Goal: Book appointment/travel/reservation

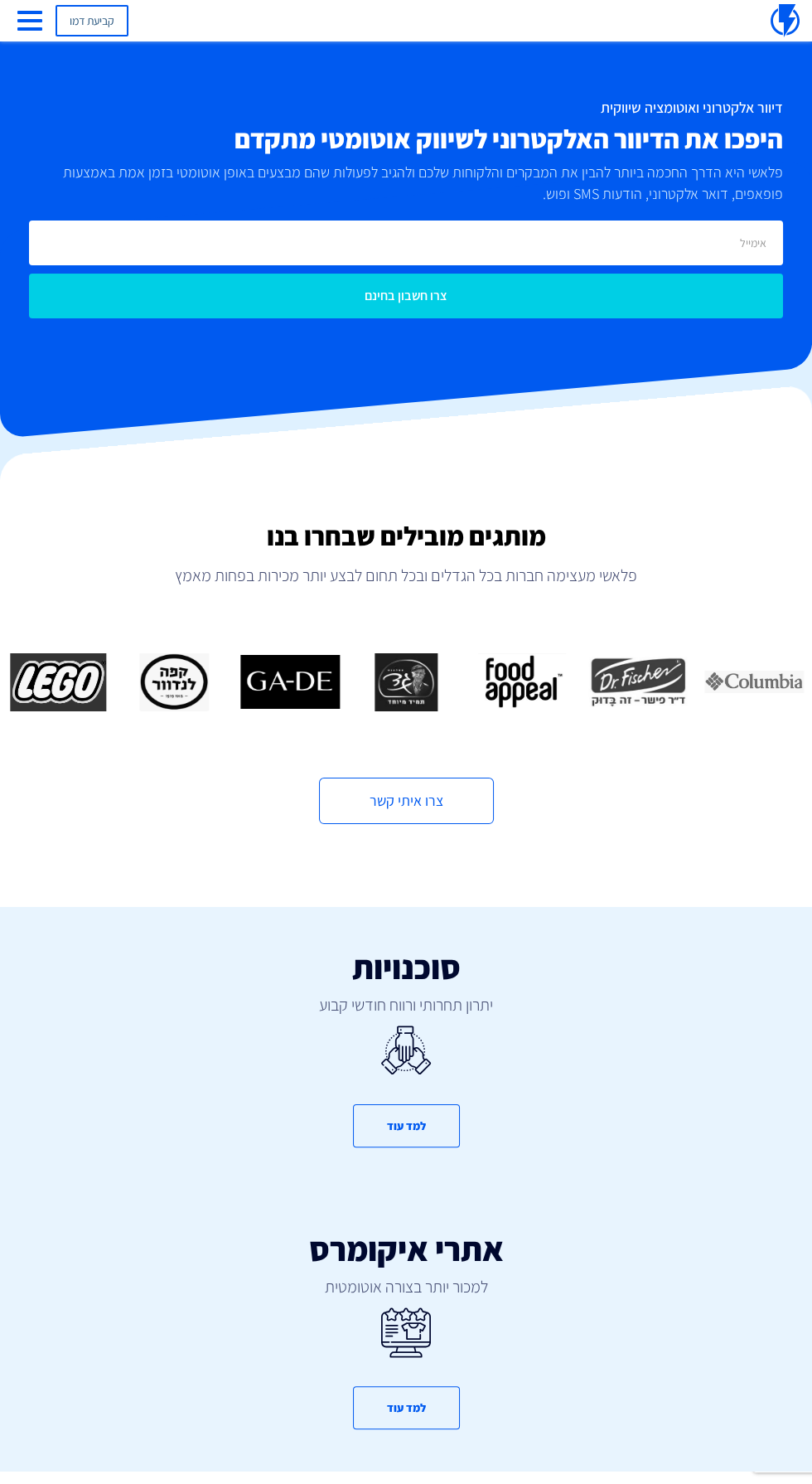
click at [57, 23] on link "קביעת דמו" at bounding box center [91, 21] width 73 height 32
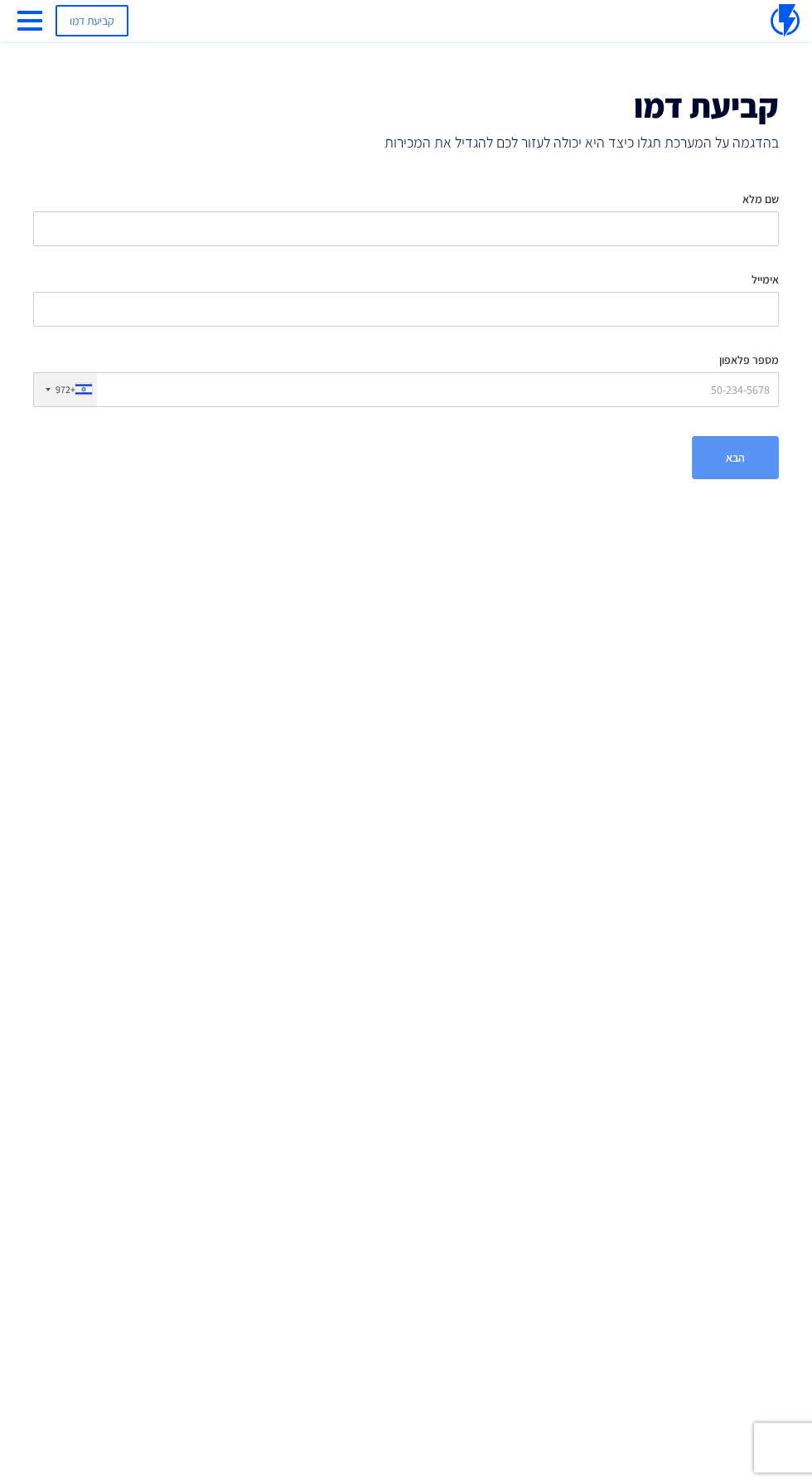
click at [35, 29] on span "button" at bounding box center [30, 29] width 25 height 3
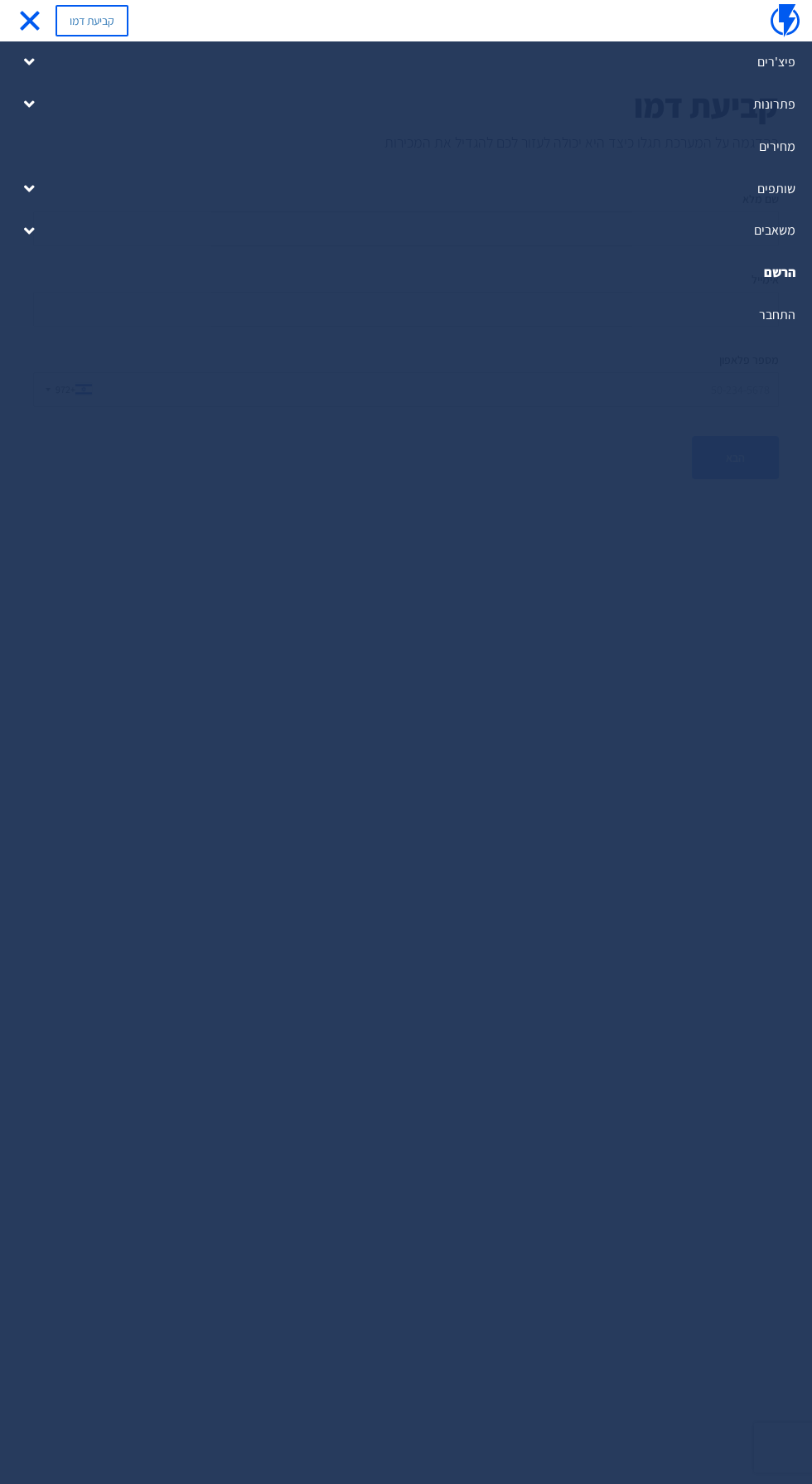
click at [774, 147] on link "מחירים" at bounding box center [406, 147] width 812 height 42
